Goal: Contribute content

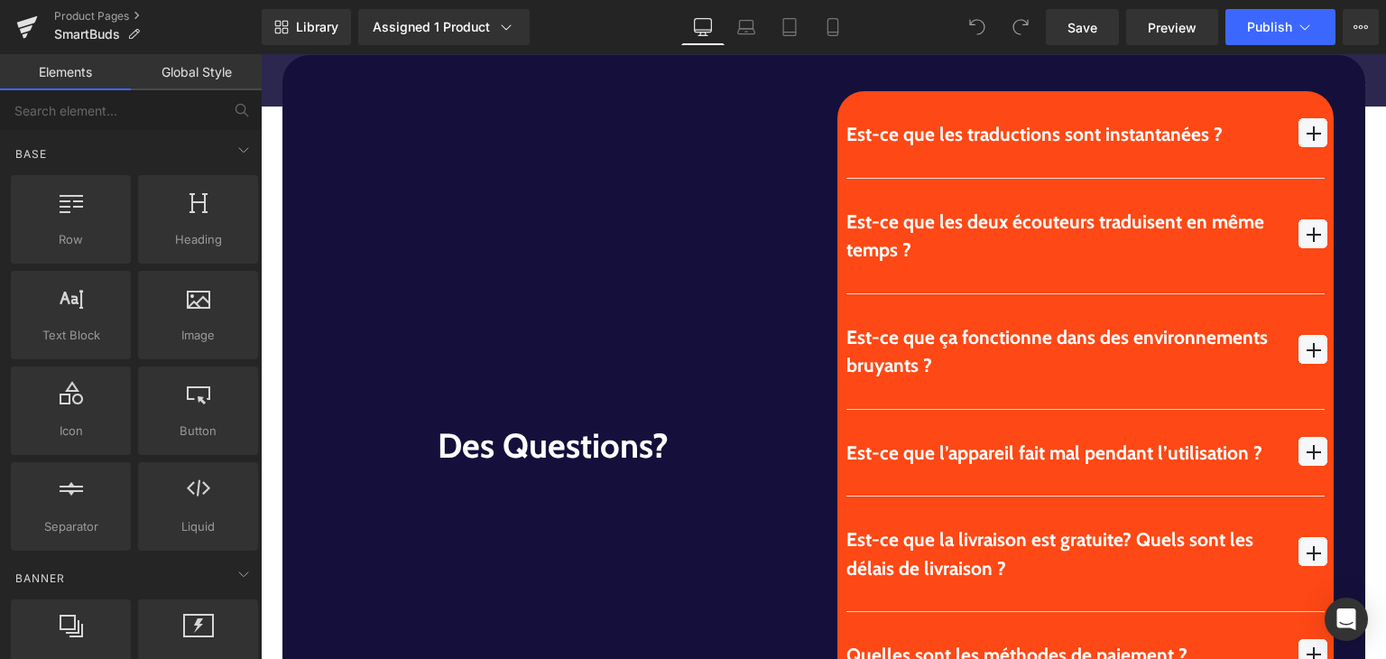
scroll to position [5155, 0]
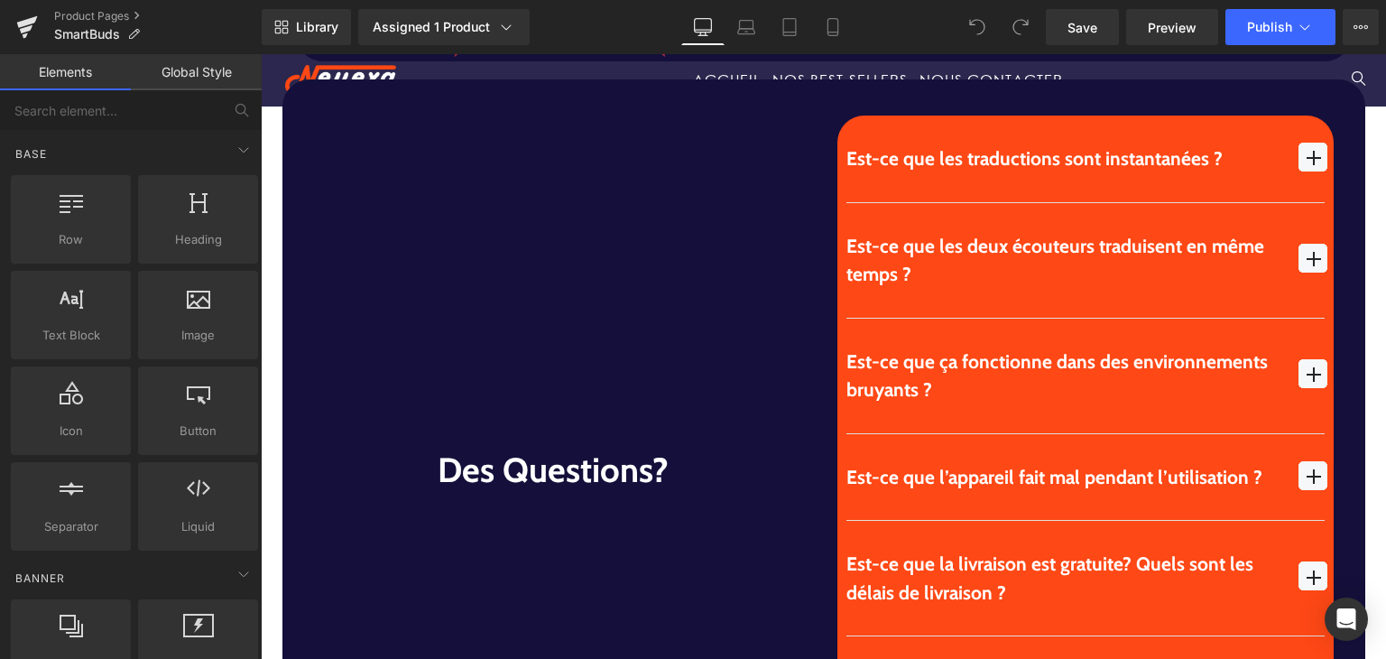
click at [1119, 463] on div "Est-ce que l’appareil fait mal pendant l’utilisation ?" at bounding box center [1063, 477] width 435 height 29
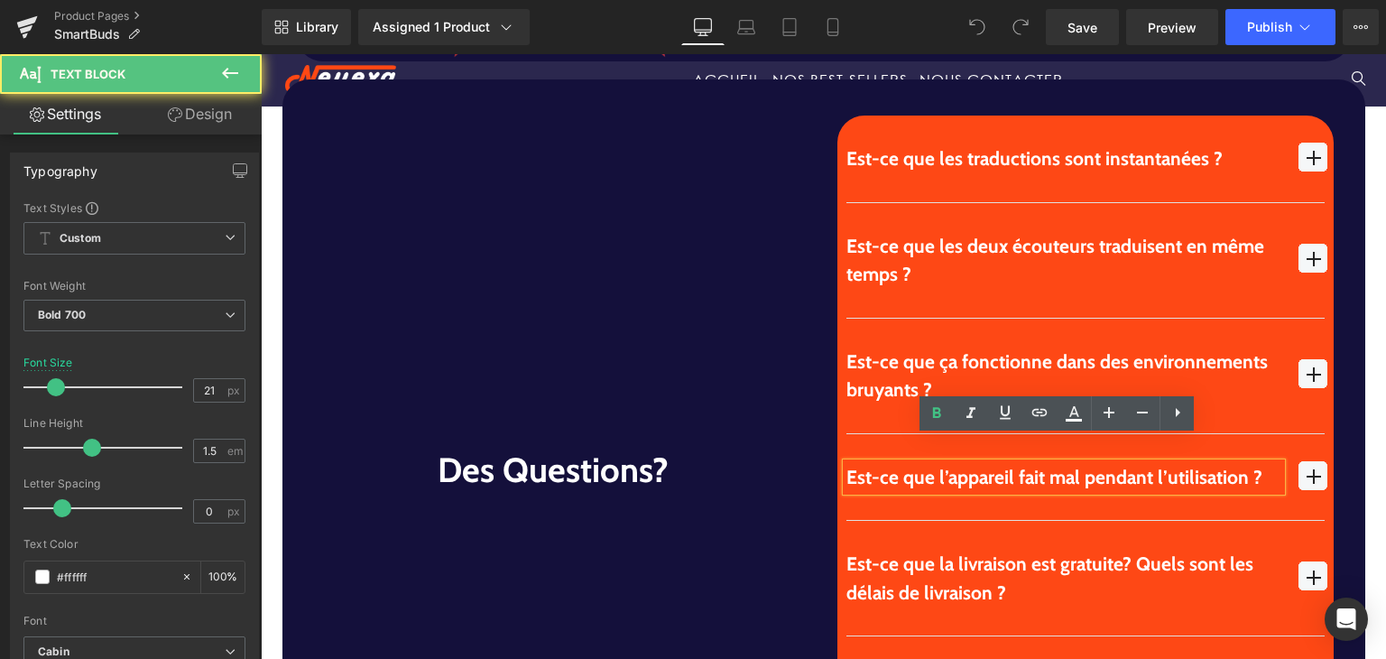
click at [1308, 461] on span "button" at bounding box center [1312, 475] width 29 height 29
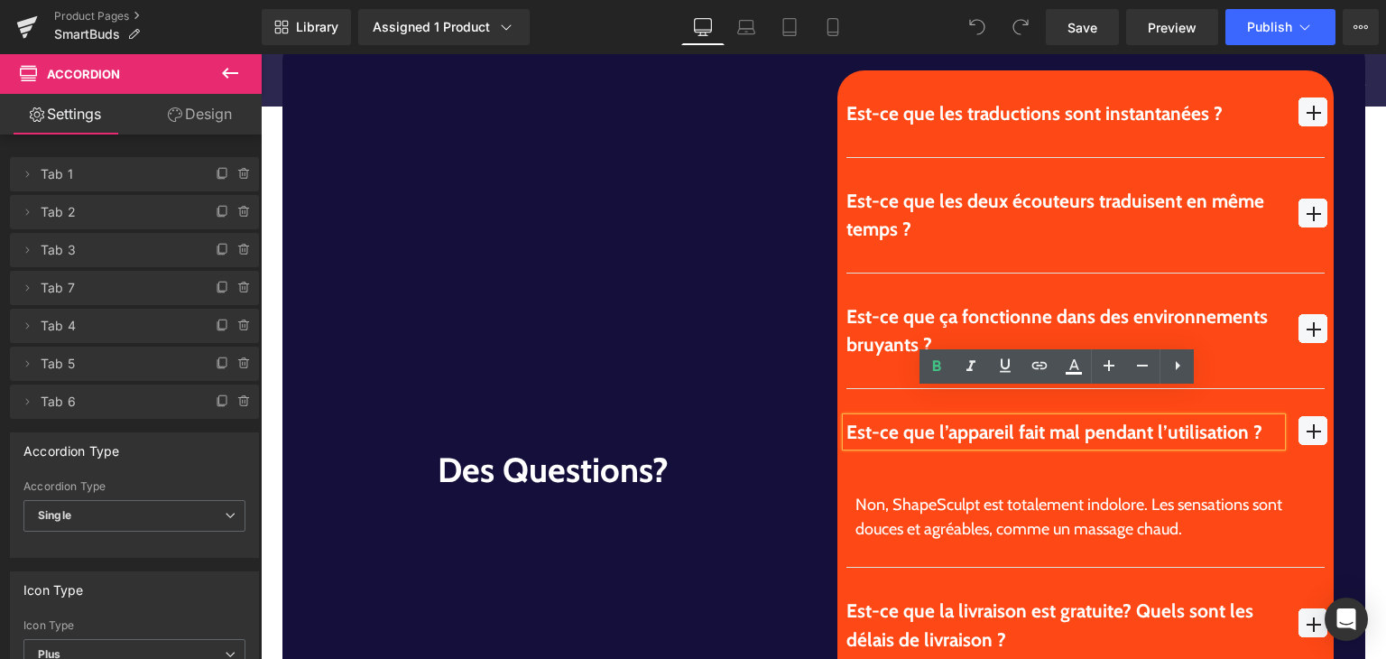
scroll to position [5202, 0]
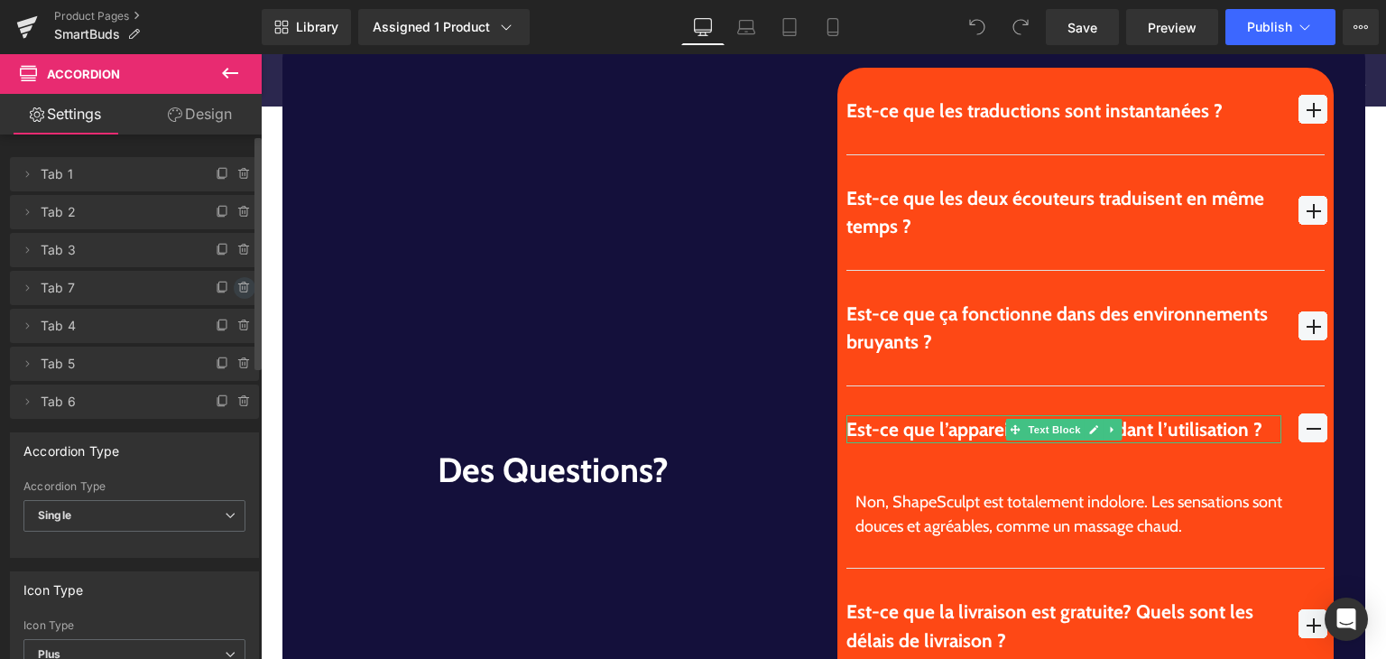
click at [237, 281] on icon at bounding box center [244, 288] width 14 height 14
click at [221, 293] on button "Delete" at bounding box center [225, 288] width 57 height 23
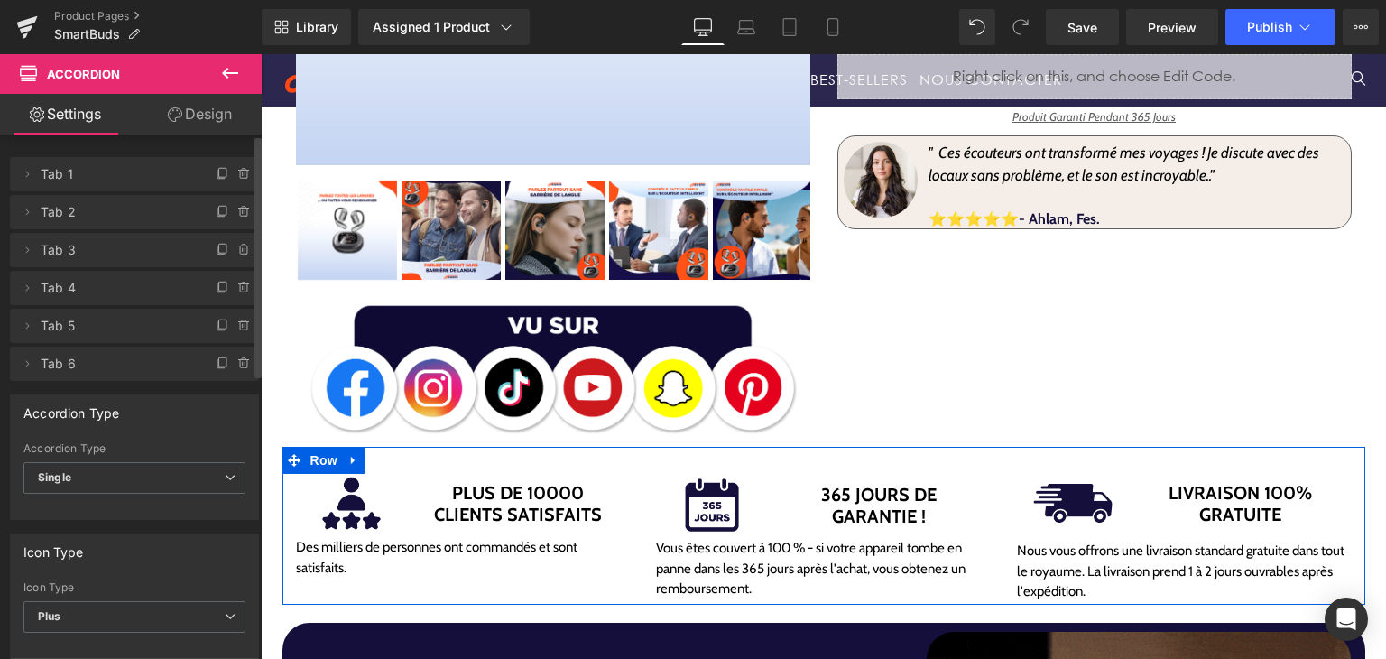
scroll to position [289, 0]
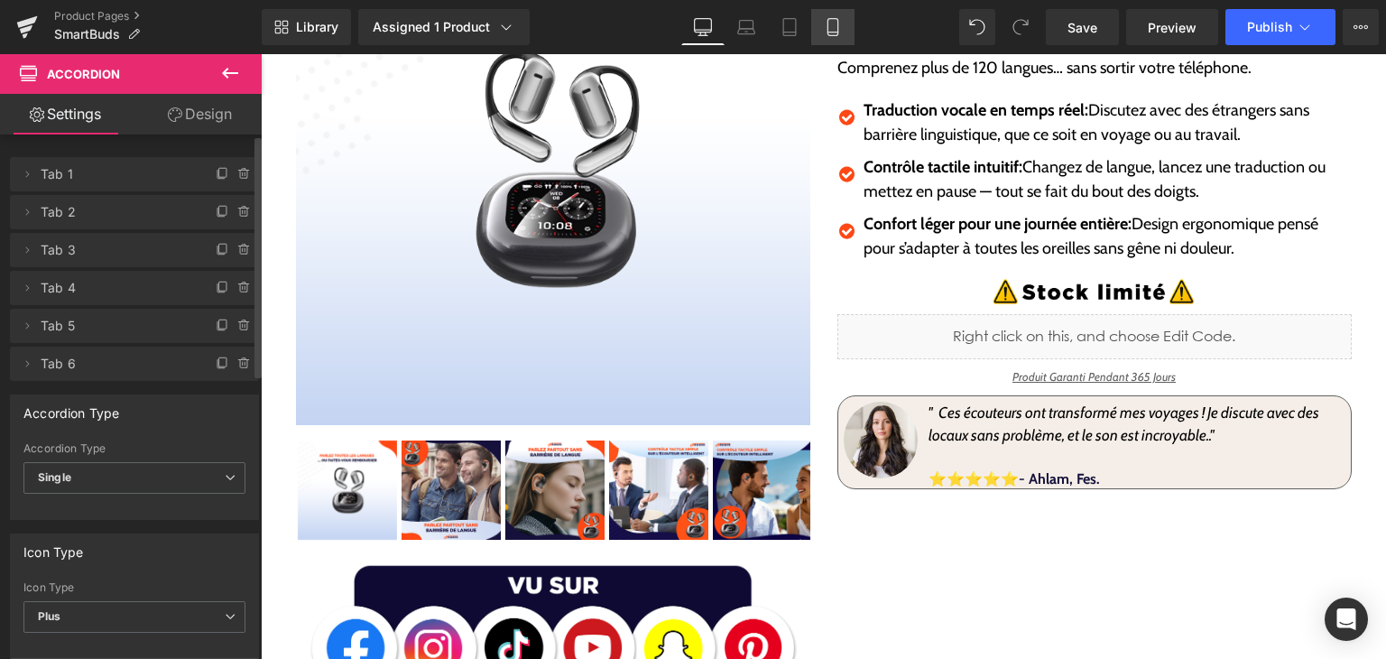
click at [825, 40] on link "Mobile" at bounding box center [832, 27] width 43 height 36
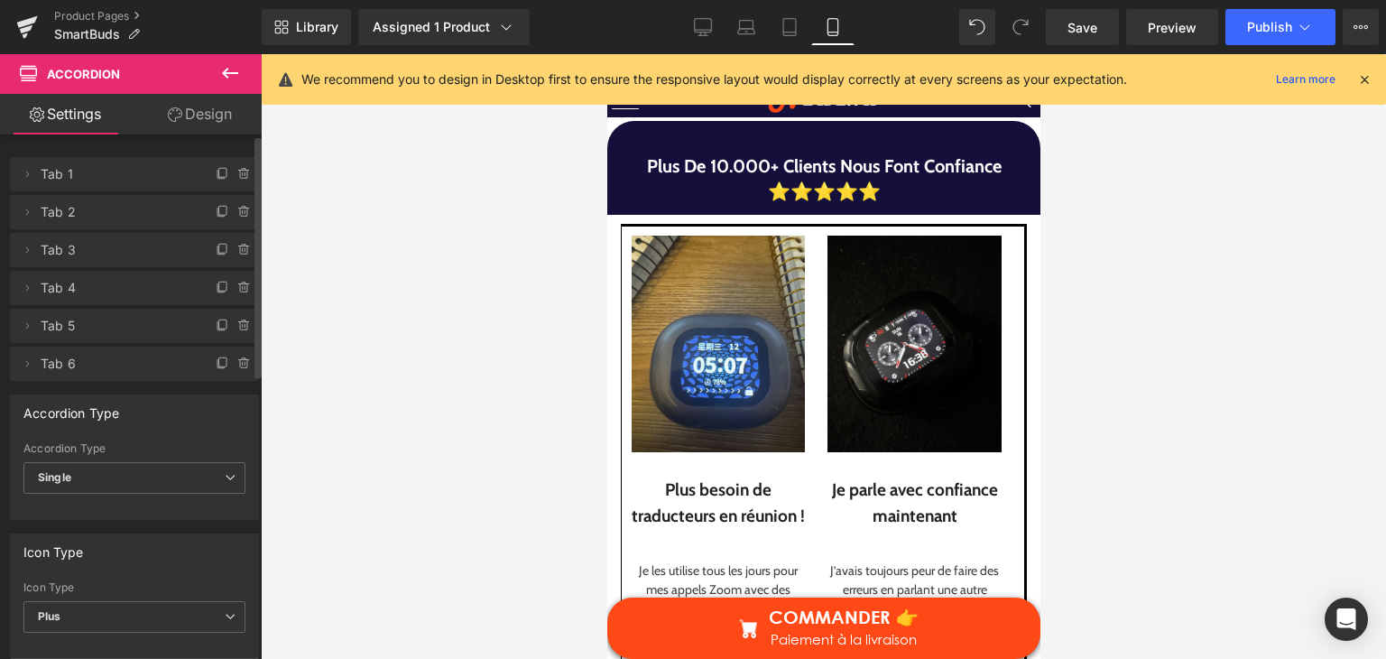
scroll to position [3189, 0]
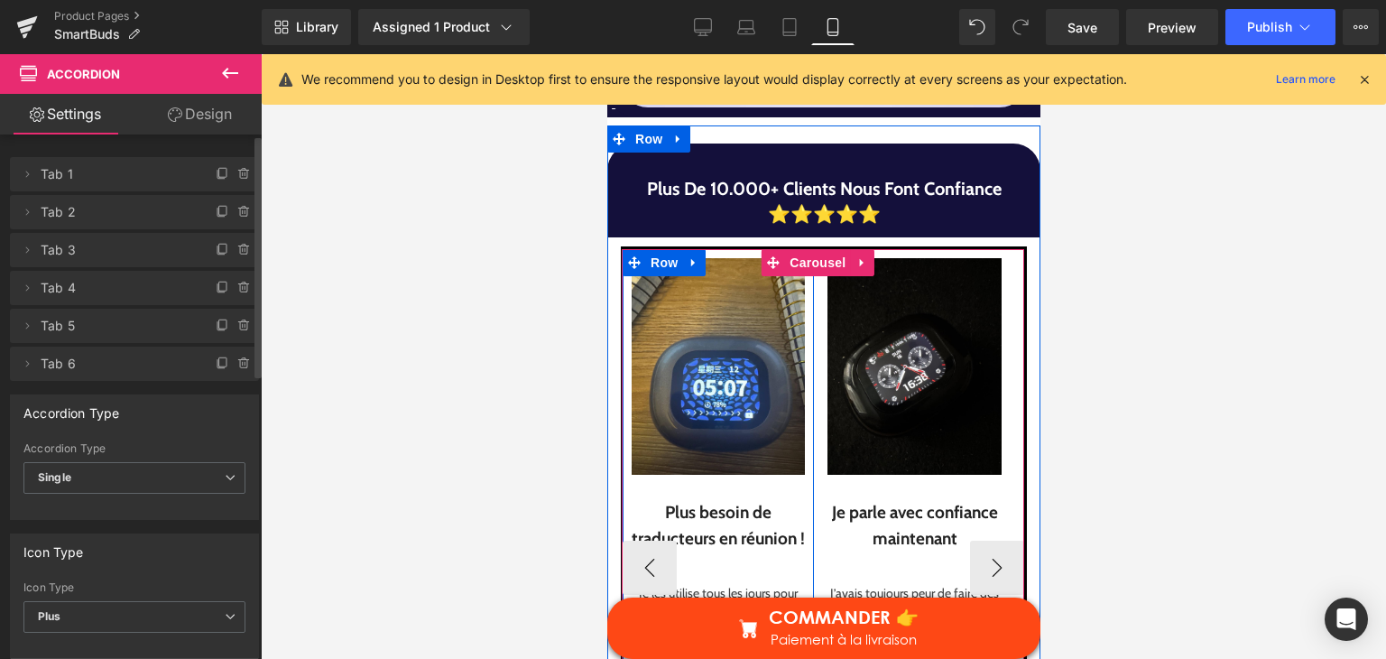
click at [606, 54] on div at bounding box center [606, 54] width 0 height 0
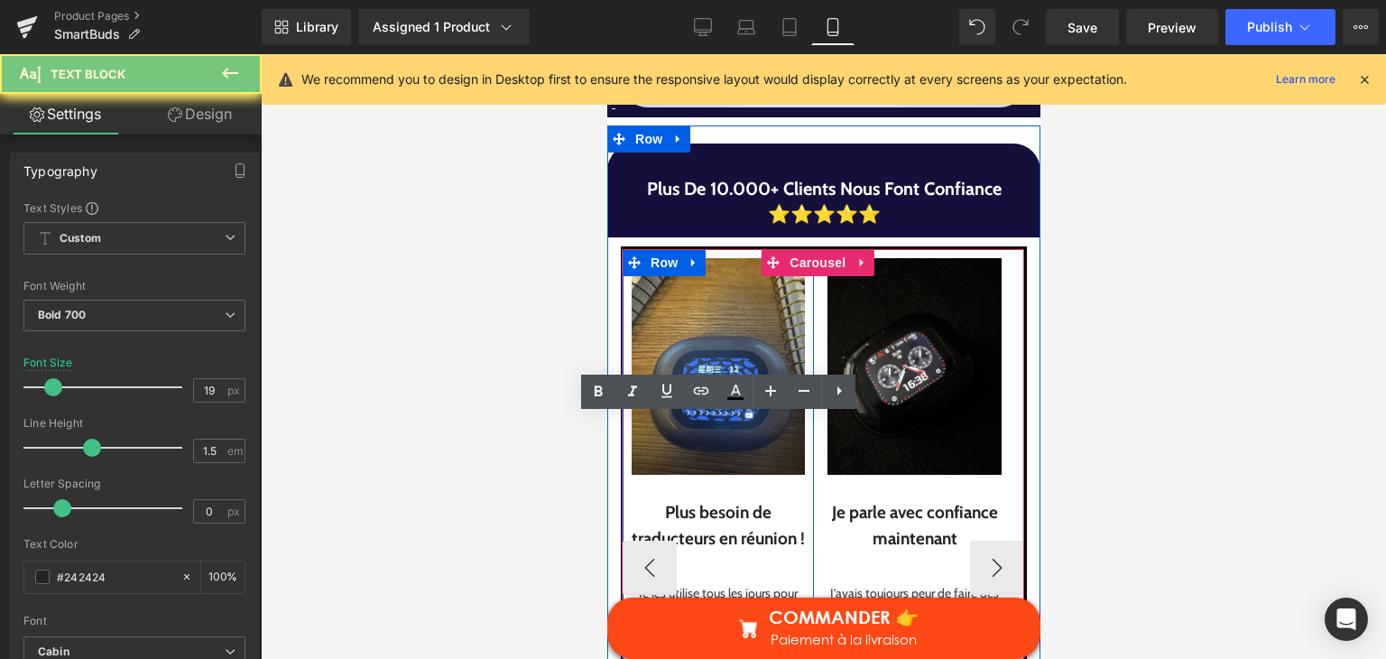
click at [747, 551] on div at bounding box center [717, 564] width 173 height 26
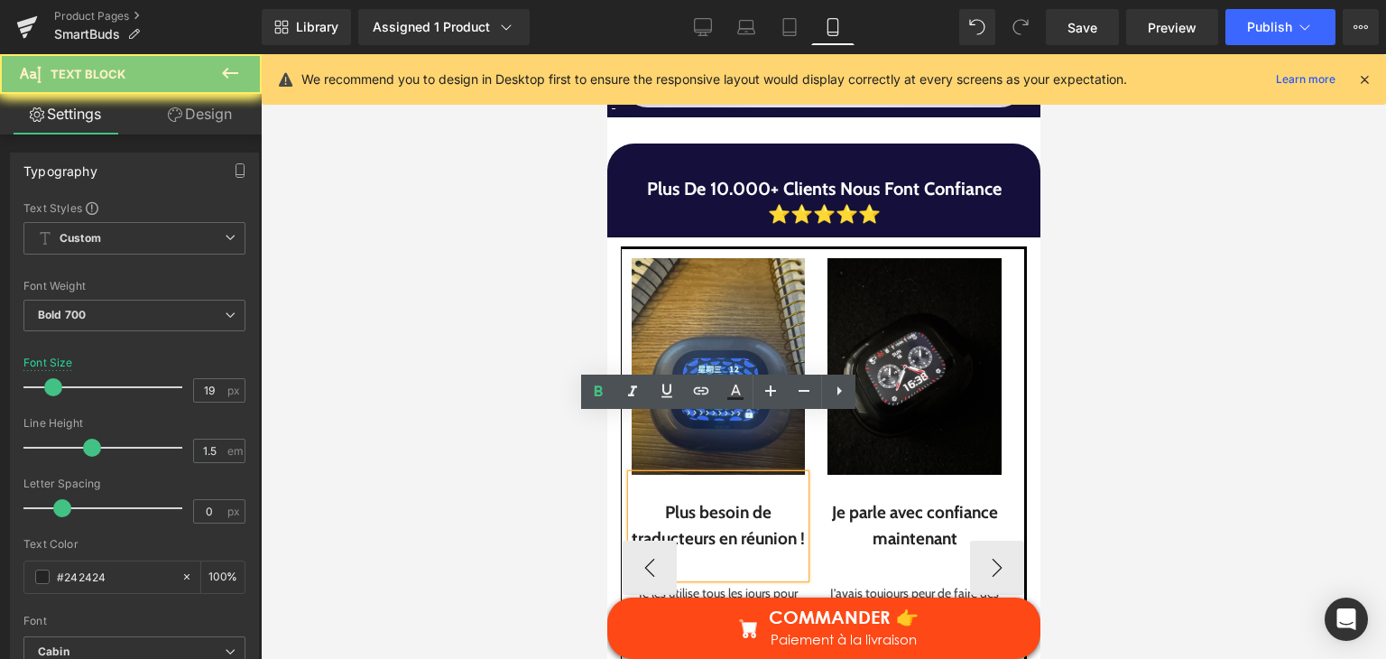
click at [747, 551] on div at bounding box center [717, 564] width 173 height 26
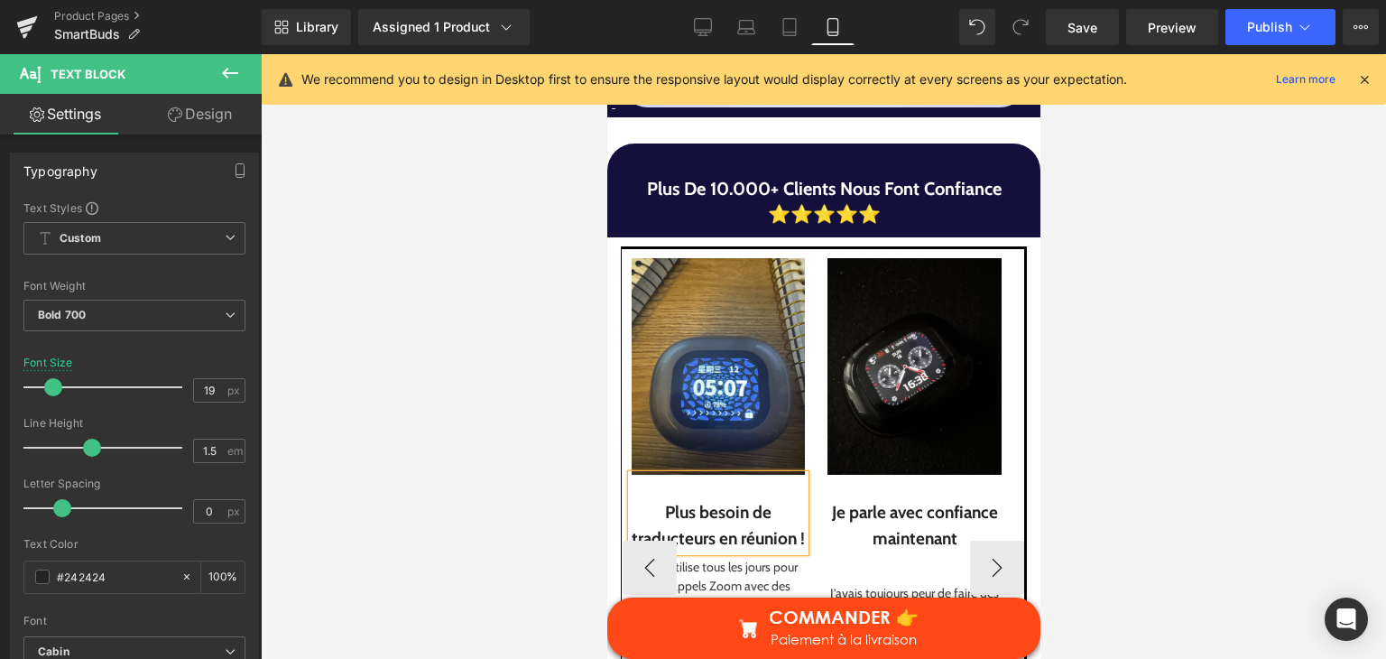
click at [836, 551] on div at bounding box center [912, 564] width 173 height 26
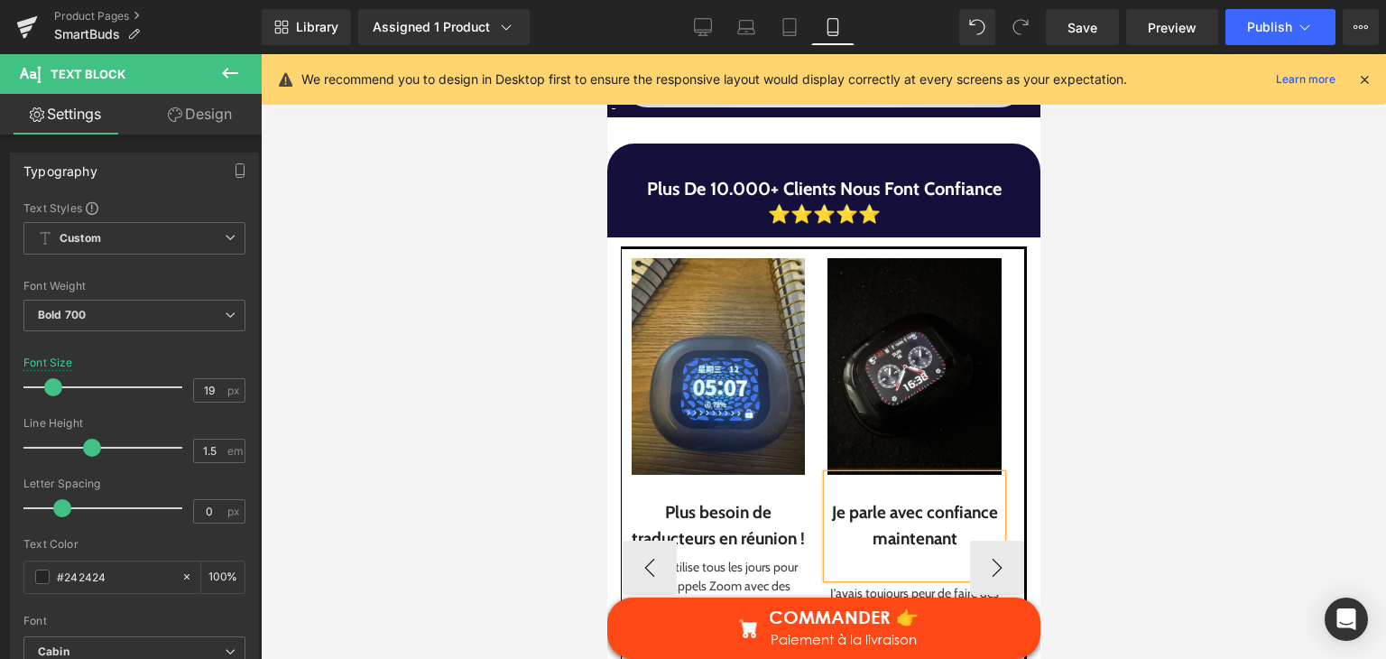
click at [869, 551] on div at bounding box center [912, 564] width 173 height 26
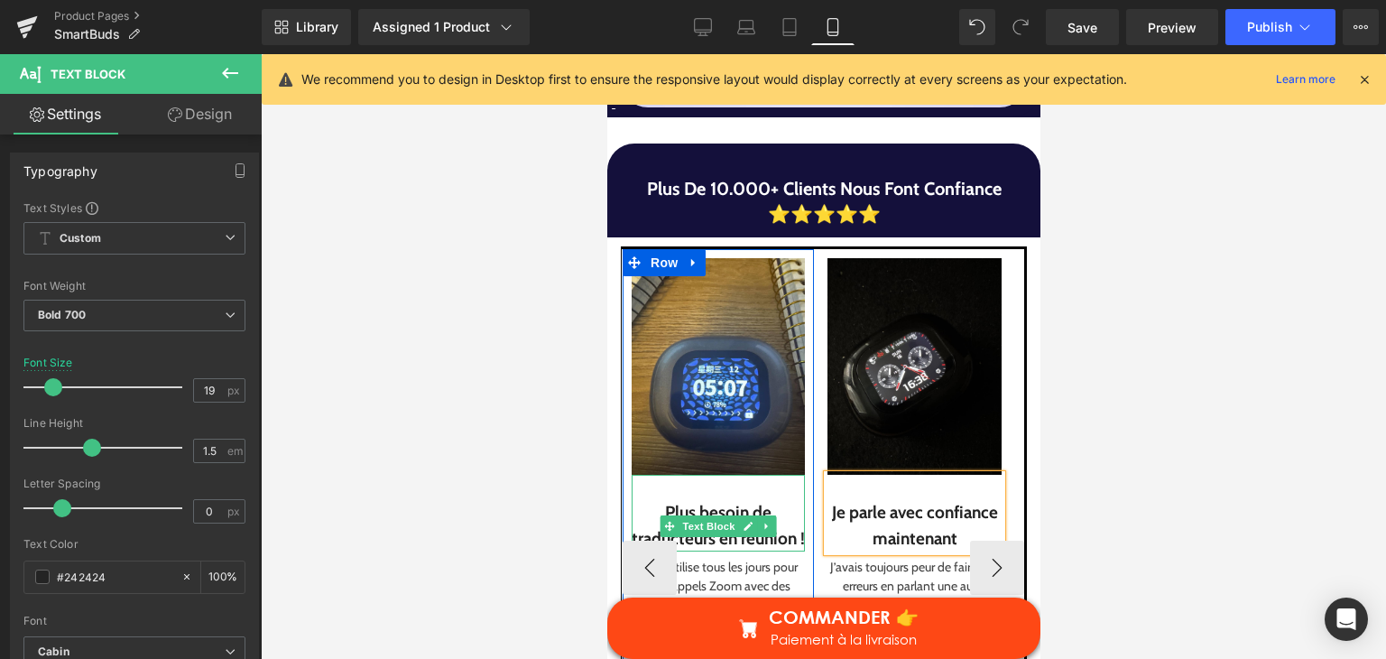
click at [756, 509] on div "Plus besoin de traducteurs en réunion !" at bounding box center [717, 525] width 173 height 51
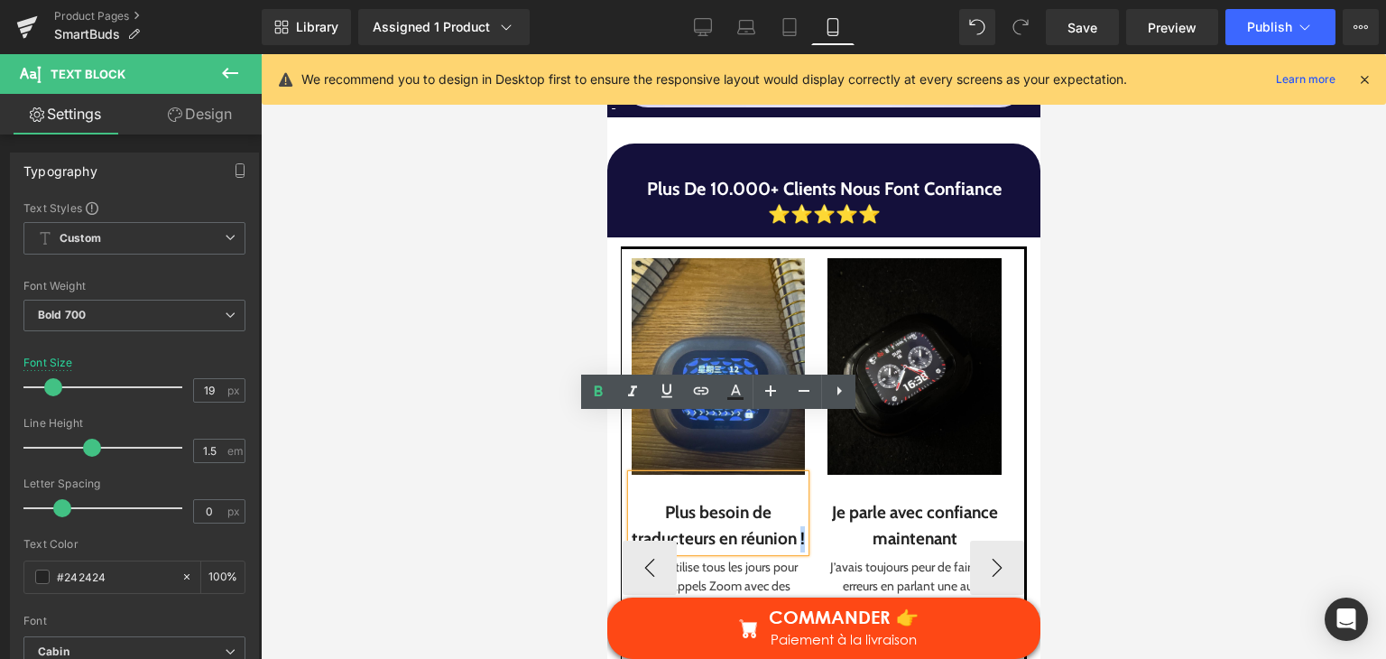
drag, startPoint x: 749, startPoint y: 508, endPoint x: 711, endPoint y: 499, distance: 38.9
click at [711, 500] on div "Plus besoin de traducteurs en réunion !" at bounding box center [717, 525] width 173 height 51
copy div "!"
click at [802, 500] on div "Plus besoin de traducteurs en réunion !" at bounding box center [717, 525] width 173 height 51
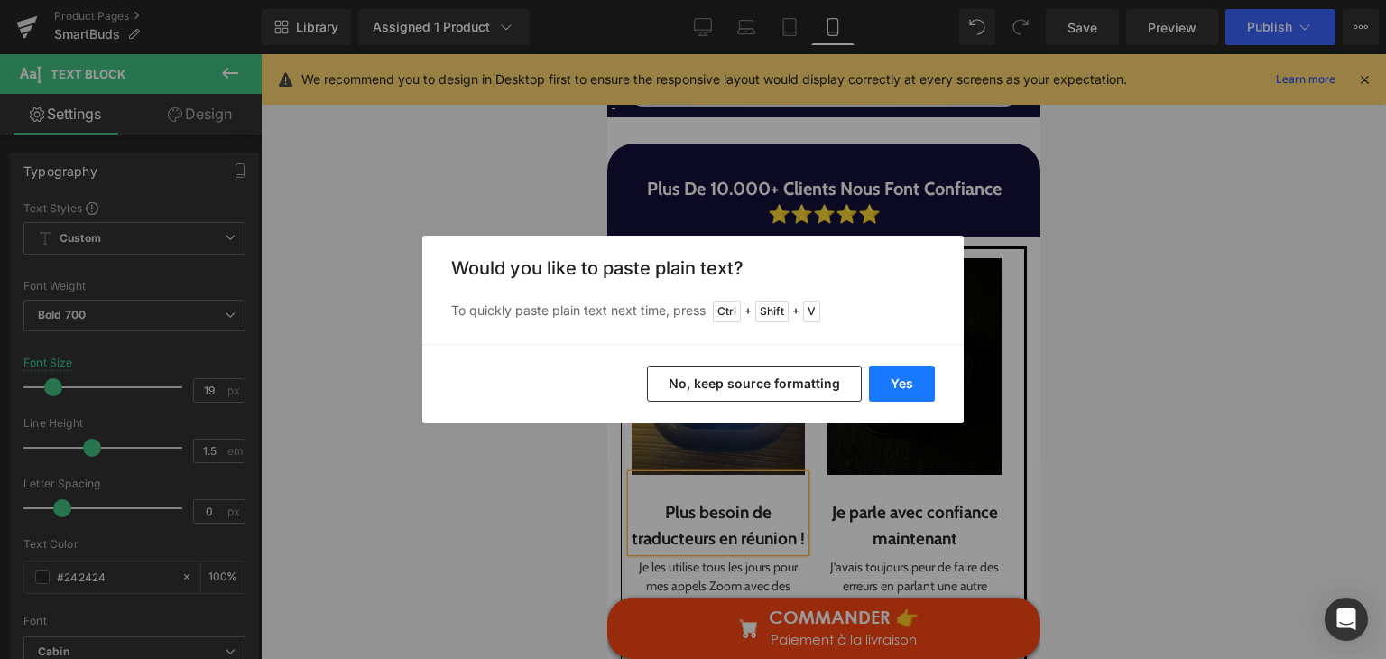
click at [888, 388] on button "Yes" at bounding box center [902, 383] width 66 height 36
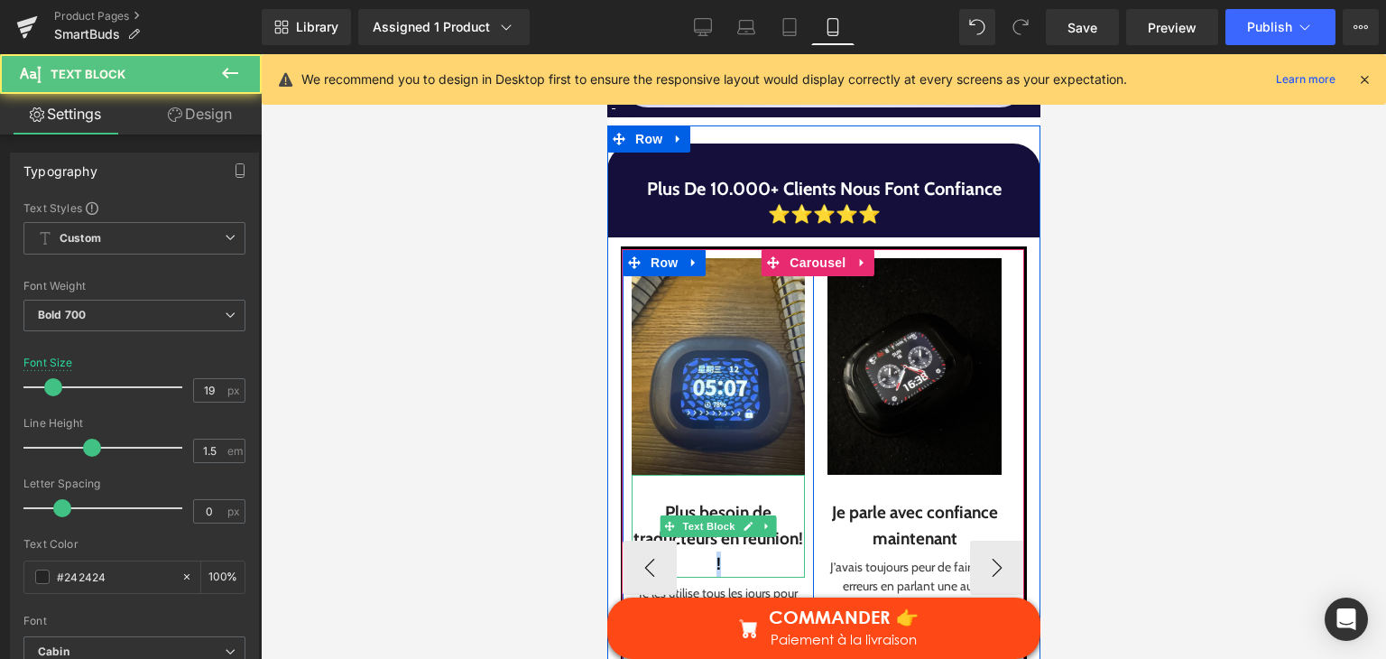
drag, startPoint x: 729, startPoint y: 504, endPoint x: 713, endPoint y: 506, distance: 16.3
click at [714, 506] on div "Plus besoin de traducteurs en réunion! !" at bounding box center [717, 539] width 173 height 78
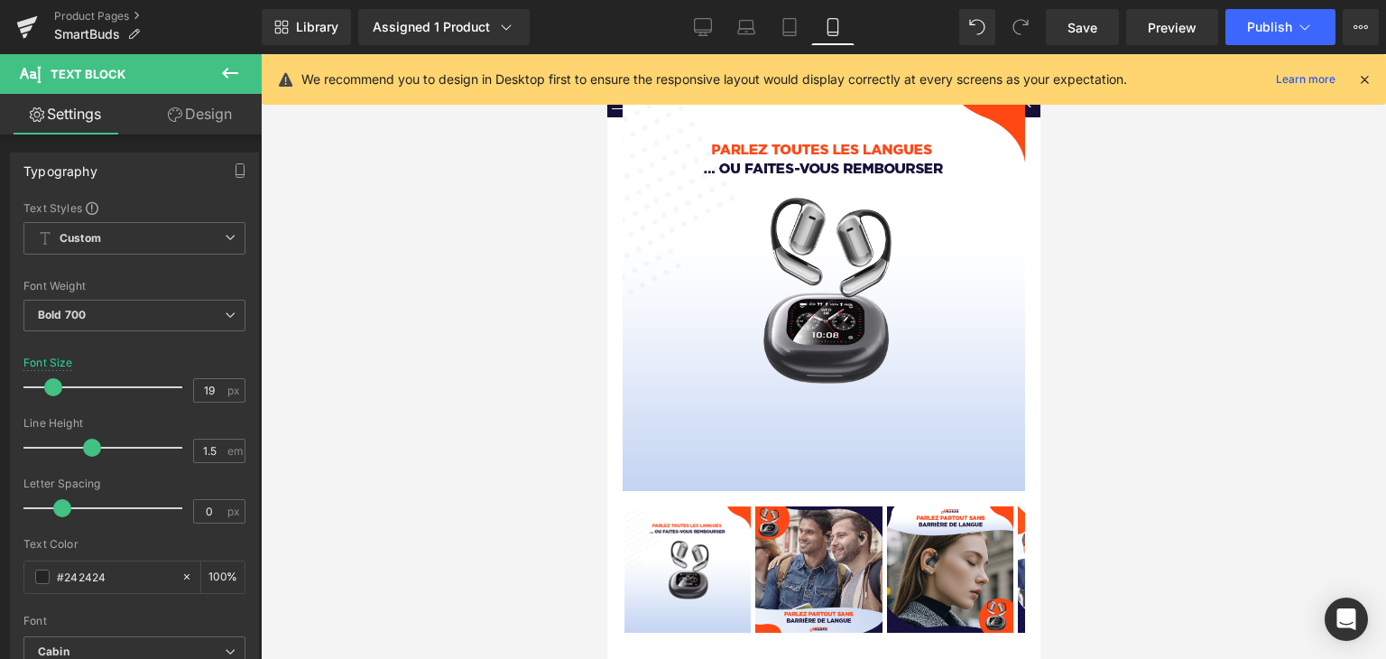
scroll to position [0, 0]
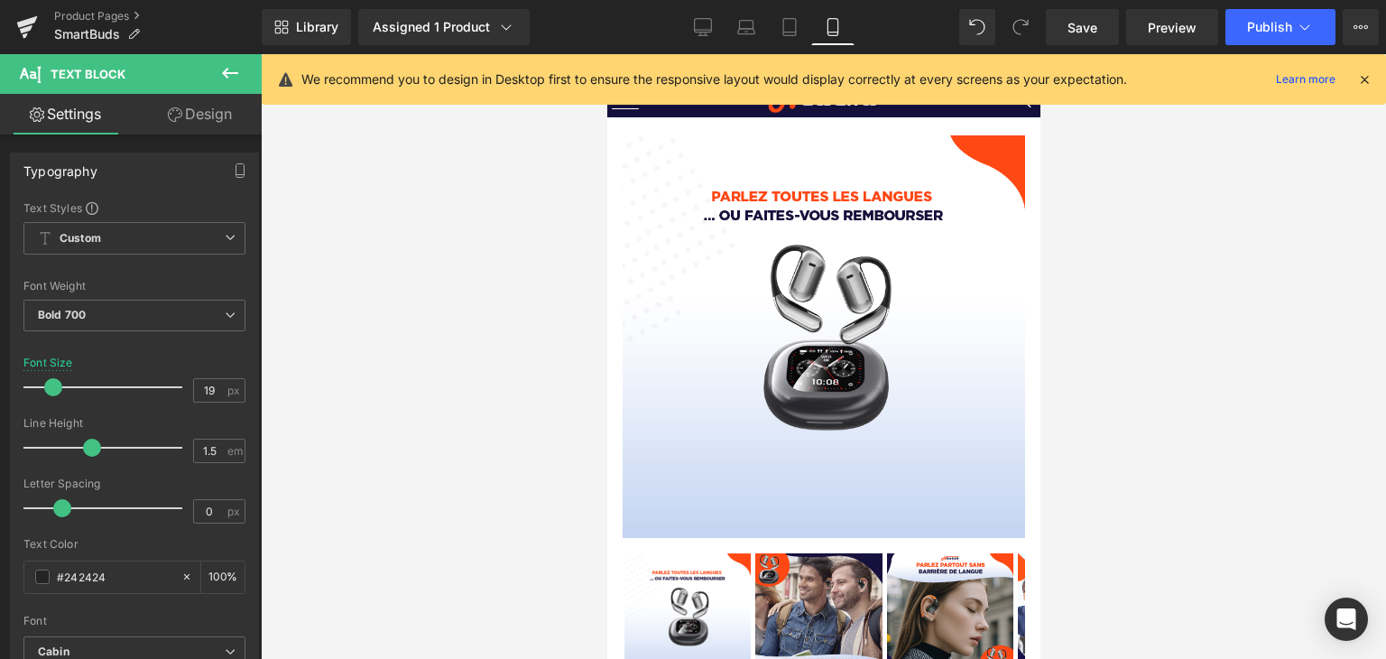
drag, startPoint x: 1032, startPoint y: 256, endPoint x: 1654, endPoint y: 144, distance: 631.5
click at [1101, 40] on link "Save" at bounding box center [1082, 27] width 73 height 36
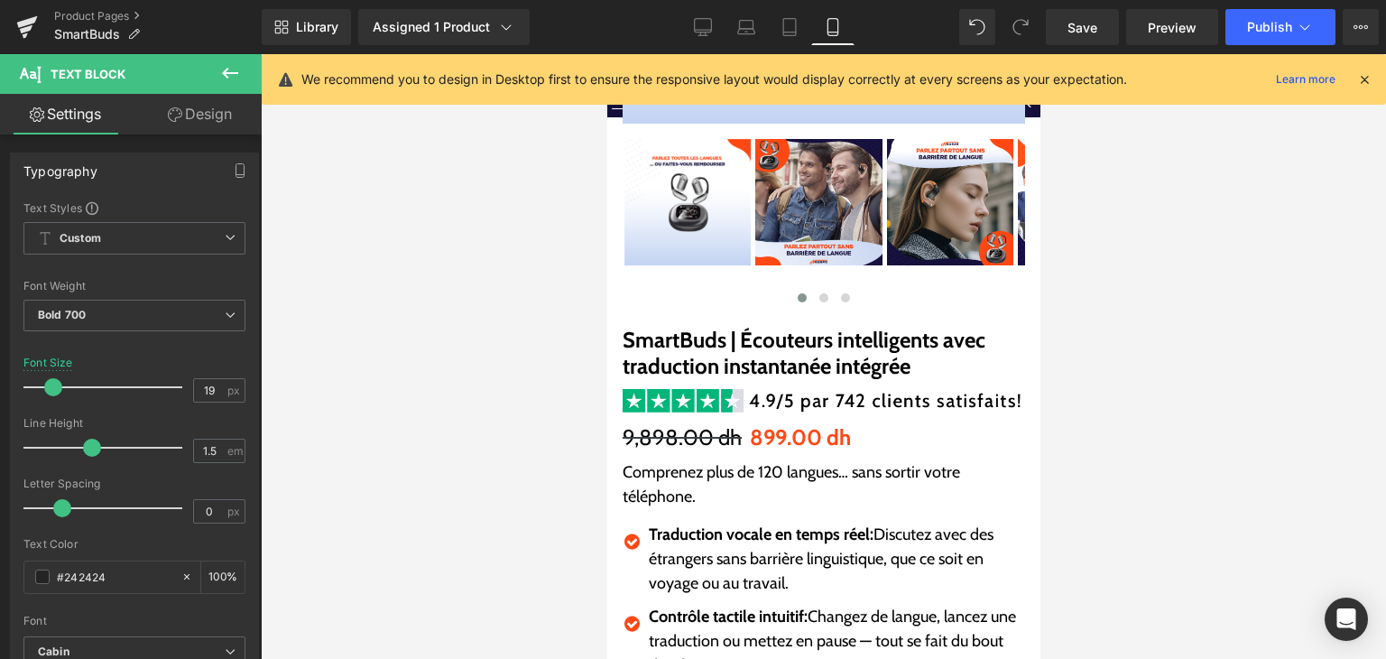
scroll to position [16, 0]
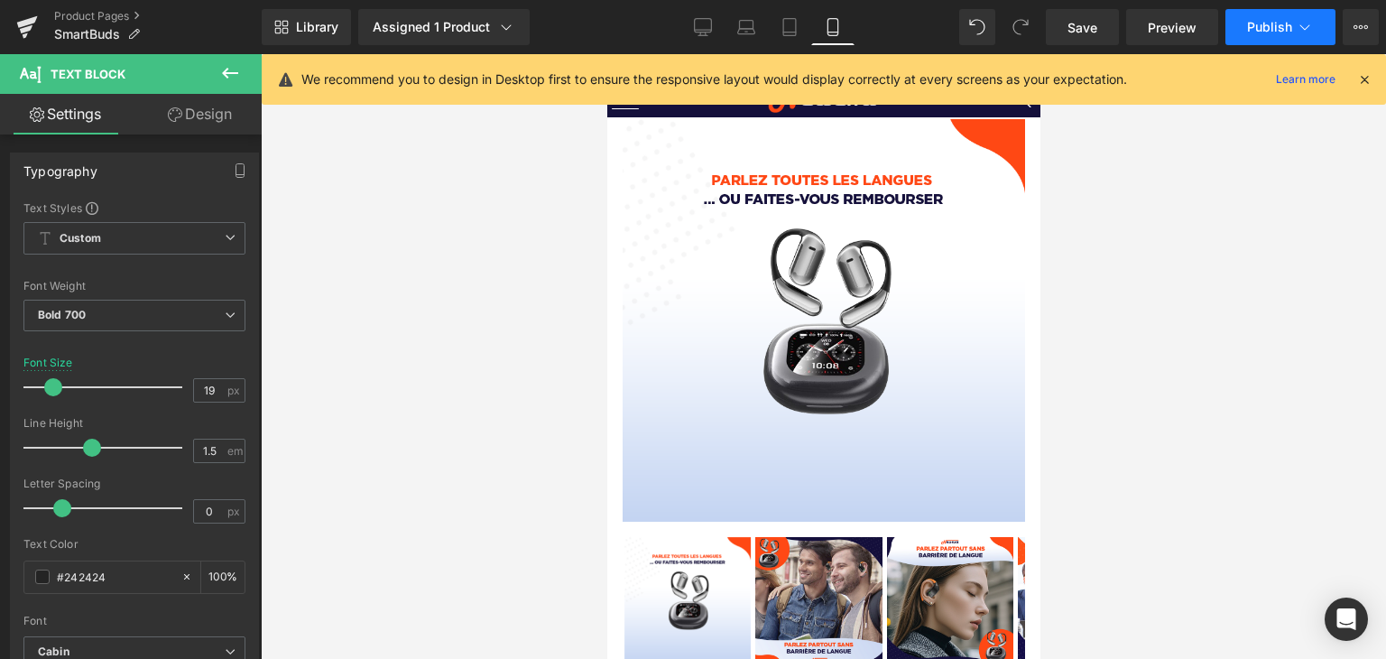
click at [1290, 23] on span "Publish" at bounding box center [1269, 27] width 45 height 14
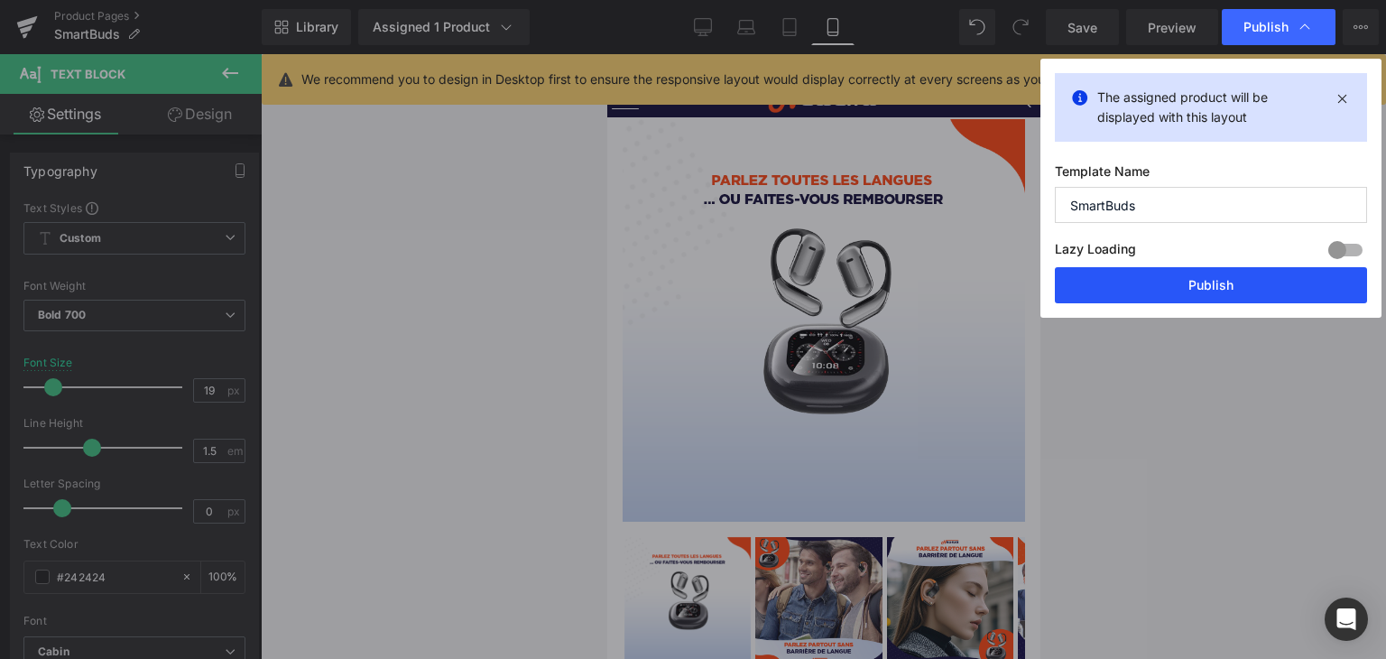
click at [1201, 284] on button "Publish" at bounding box center [1211, 285] width 312 height 36
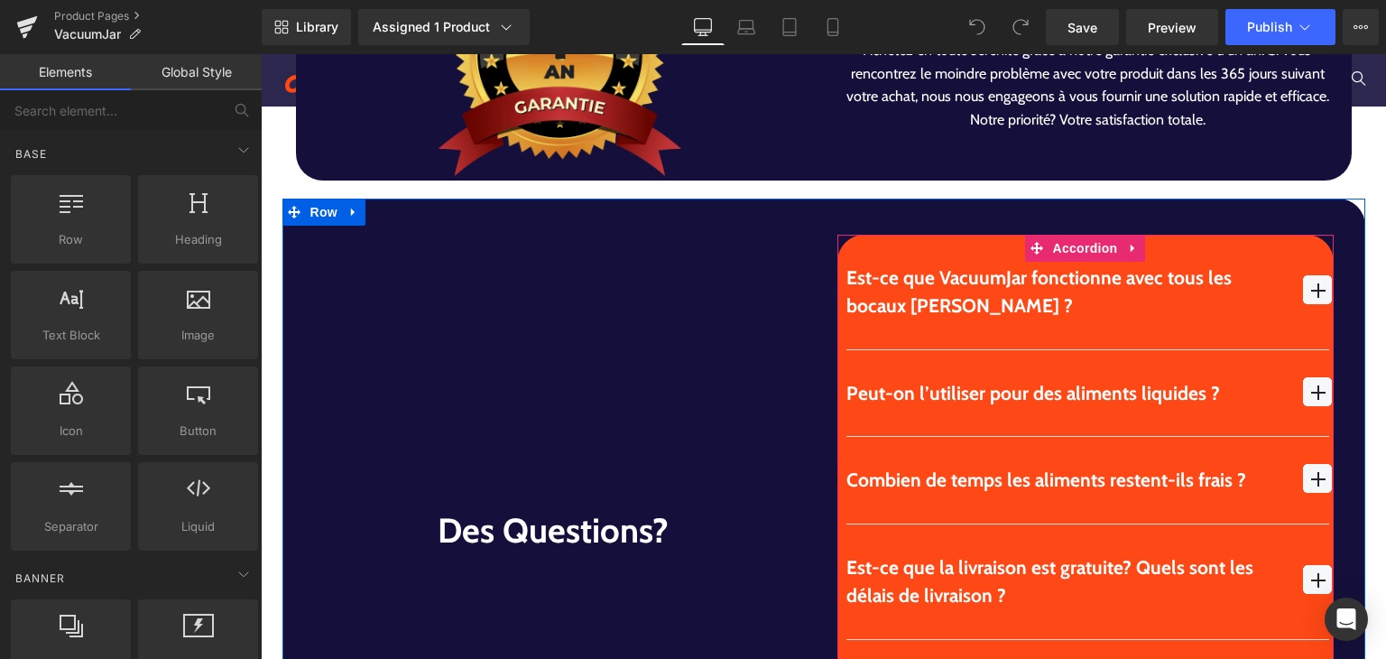
scroll to position [5322, 0]
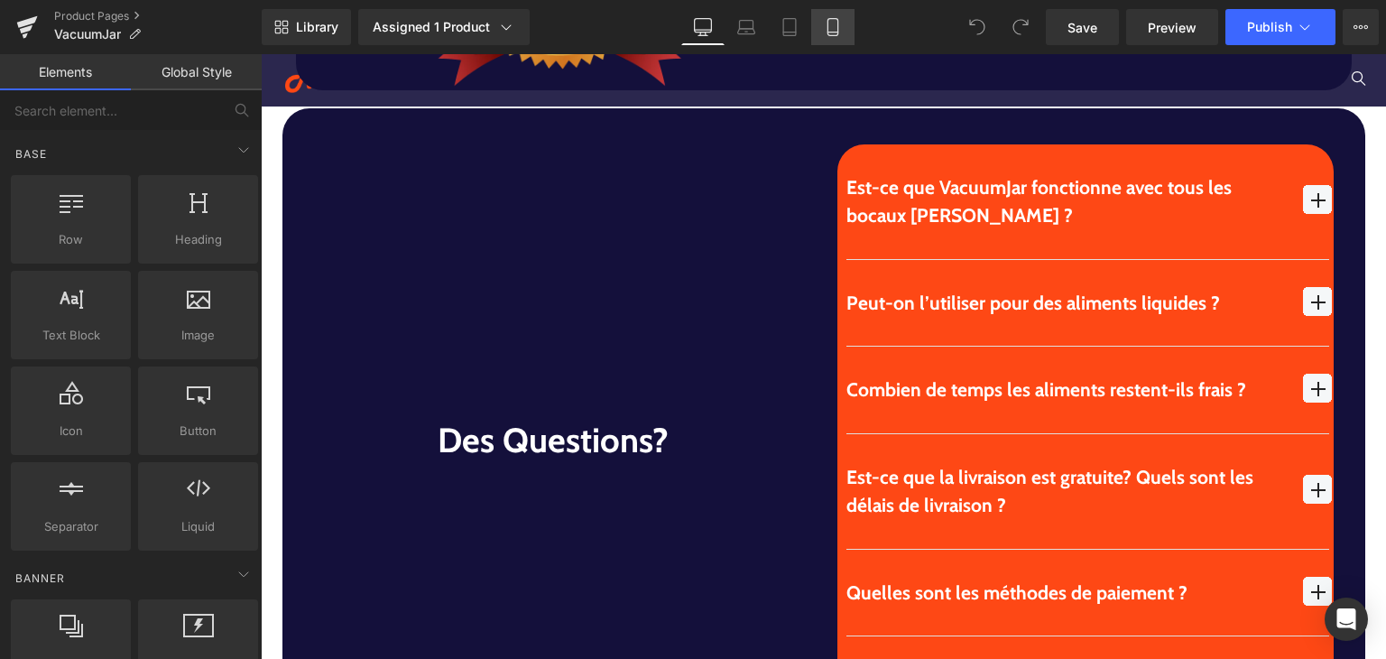
click at [835, 23] on icon at bounding box center [833, 27] width 18 height 18
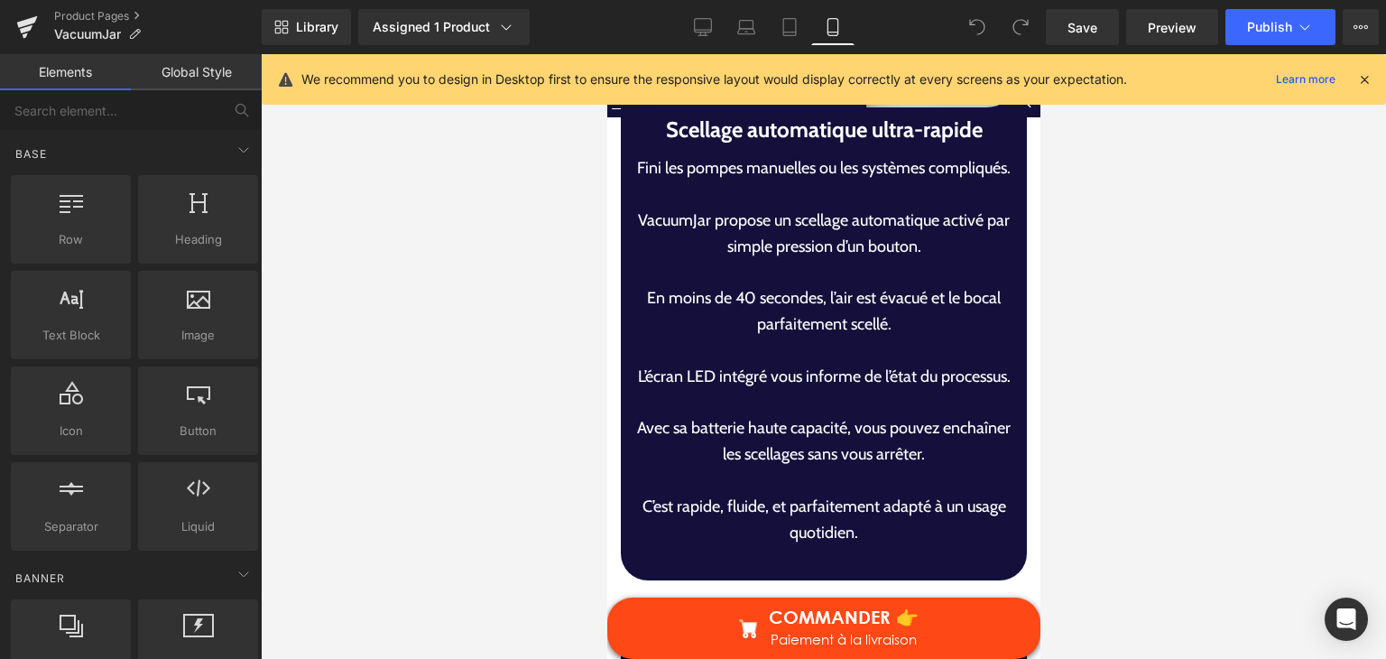
scroll to position [6422, 0]
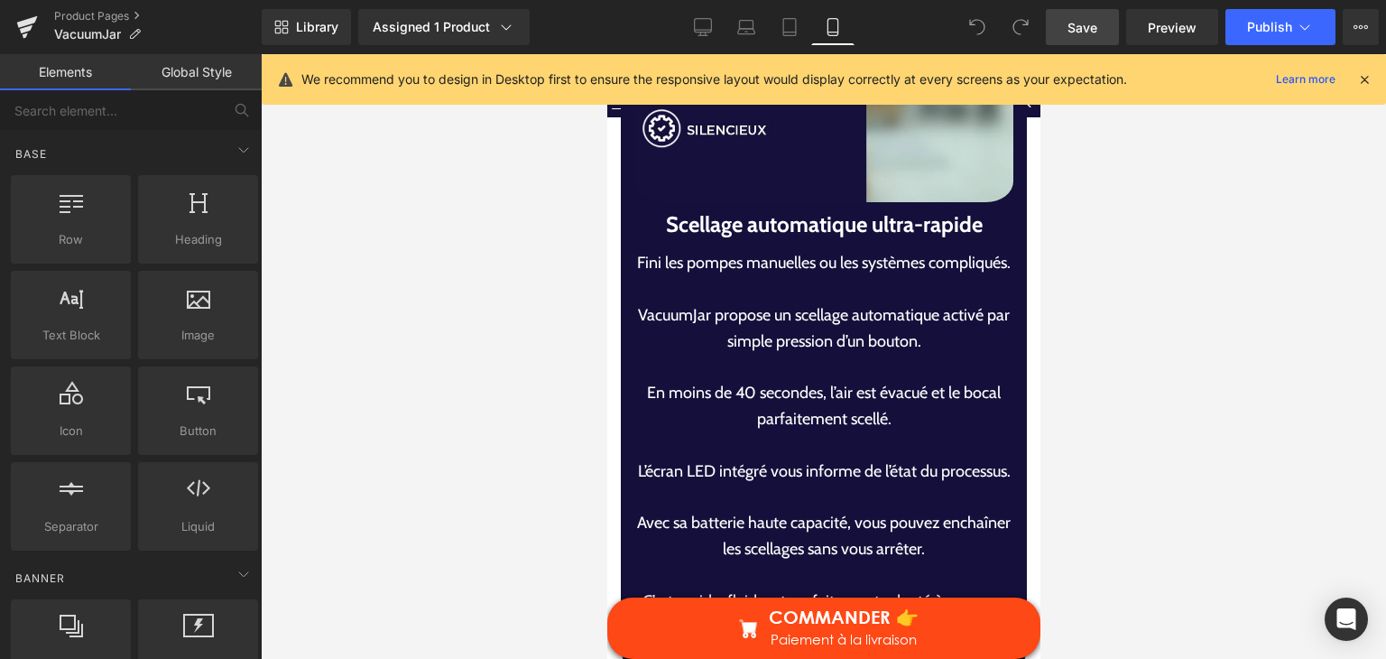
click at [1075, 14] on link "Save" at bounding box center [1082, 27] width 73 height 36
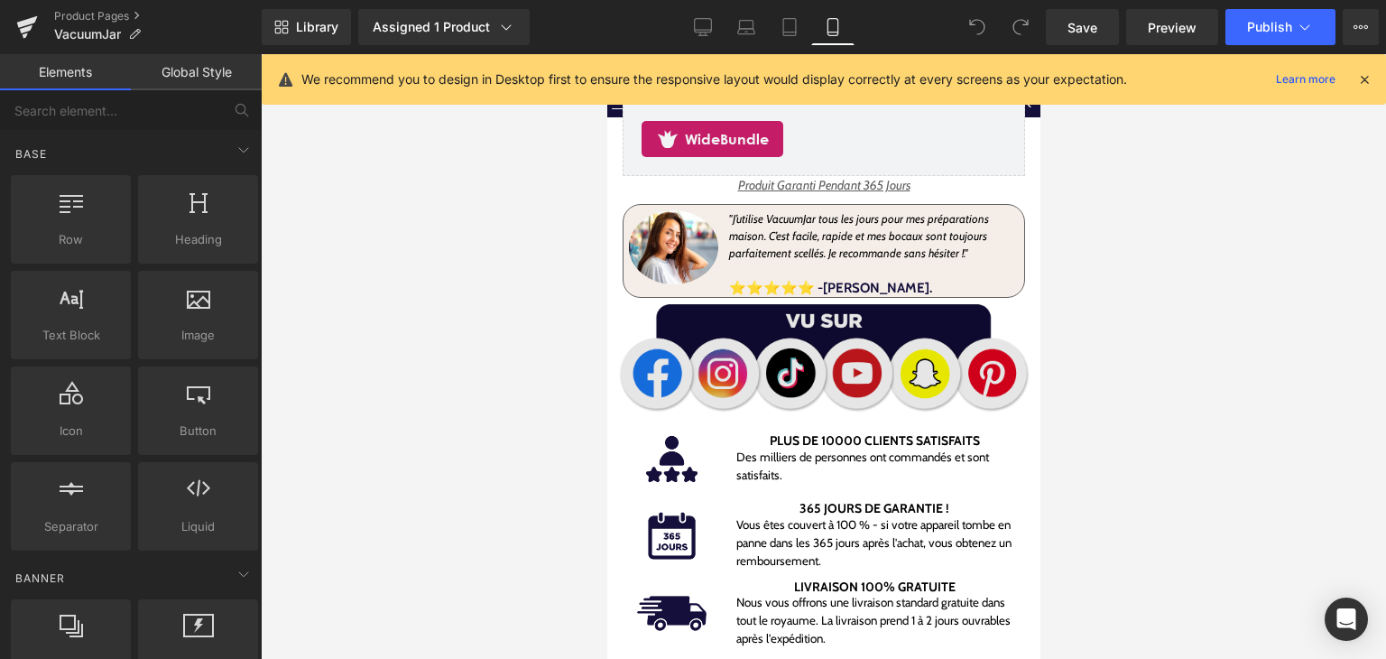
scroll to position [1100, 0]
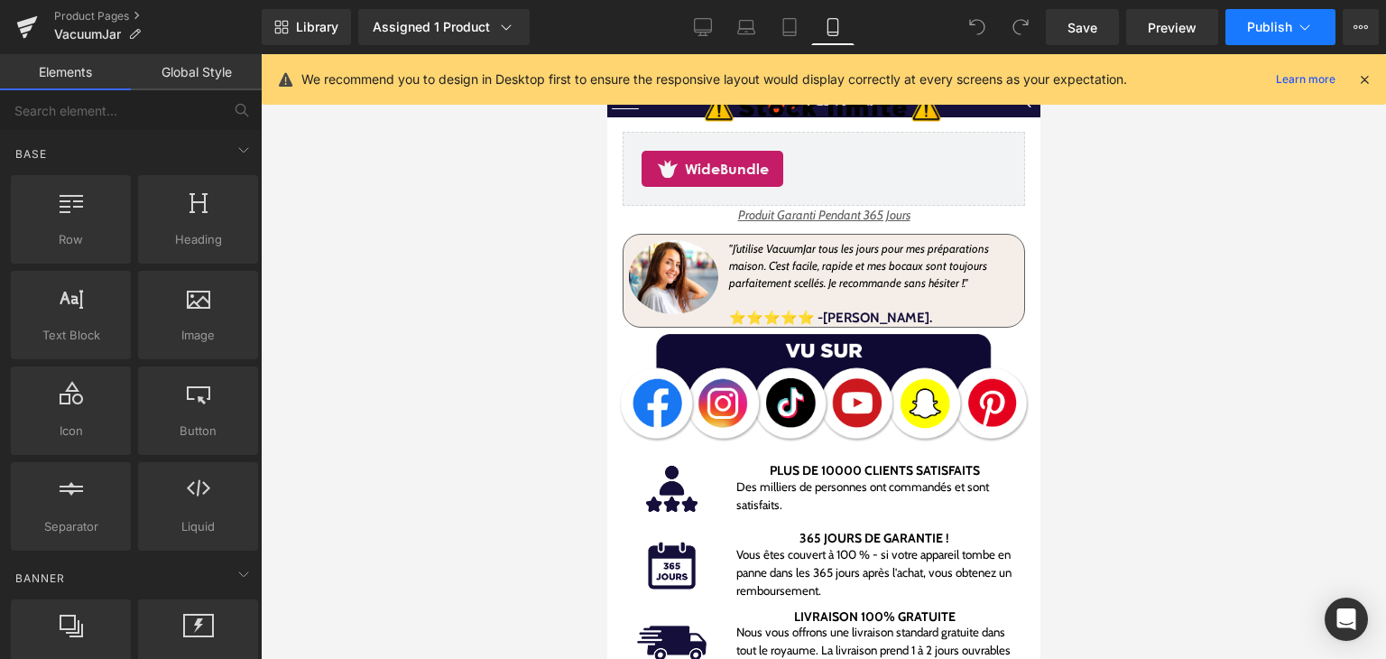
click at [1290, 32] on span "Publish" at bounding box center [1269, 27] width 45 height 14
click at [1364, 68] on div "We recommend you to design in Desktop first to ensure the responsive layout wou…" at bounding box center [824, 79] width 1124 height 51
drag, startPoint x: 1364, startPoint y: 82, endPoint x: 991, endPoint y: 11, distance: 379.3
click at [1333, 71] on div "We recommend you to design in Desktop first to ensure the responsive layout wou…" at bounding box center [836, 80] width 1070 height 22
